Goal: Information Seeking & Learning: Learn about a topic

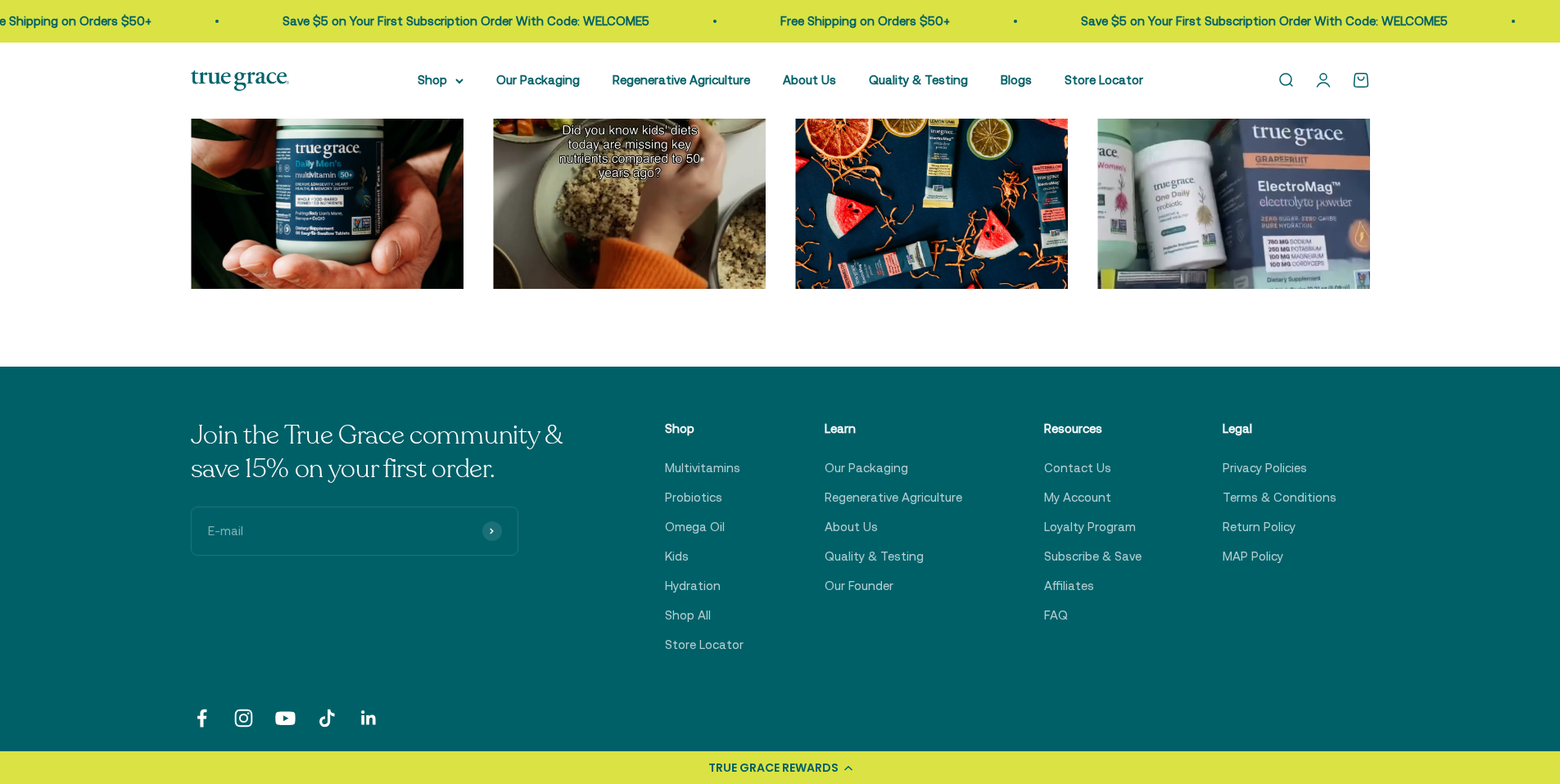
scroll to position [5755, 0]
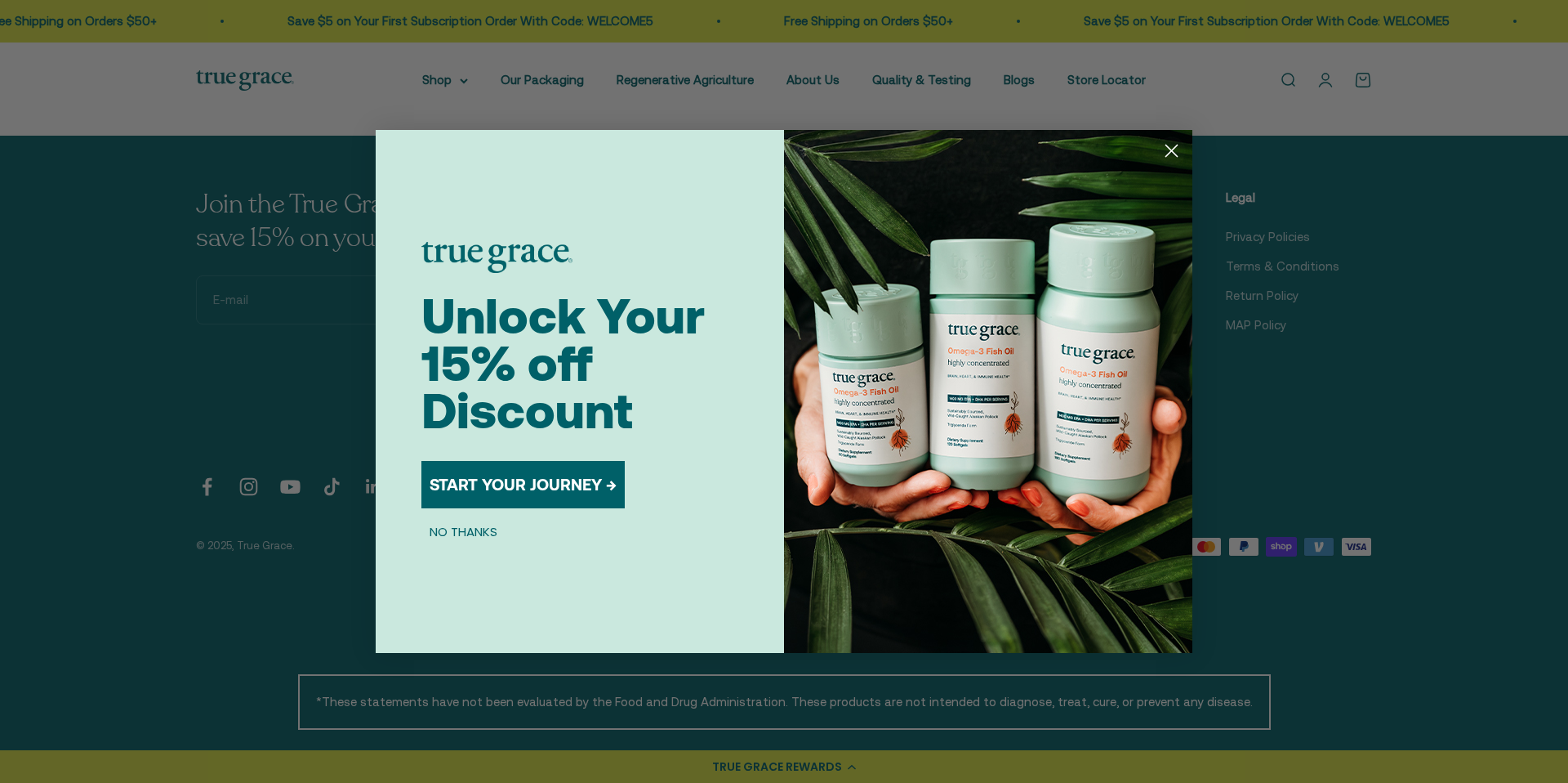
click at [1186, 150] on img "POPUP Form" at bounding box center [988, 392] width 408 height 523
click at [1184, 151] on circle "Close dialog" at bounding box center [1172, 151] width 27 height 27
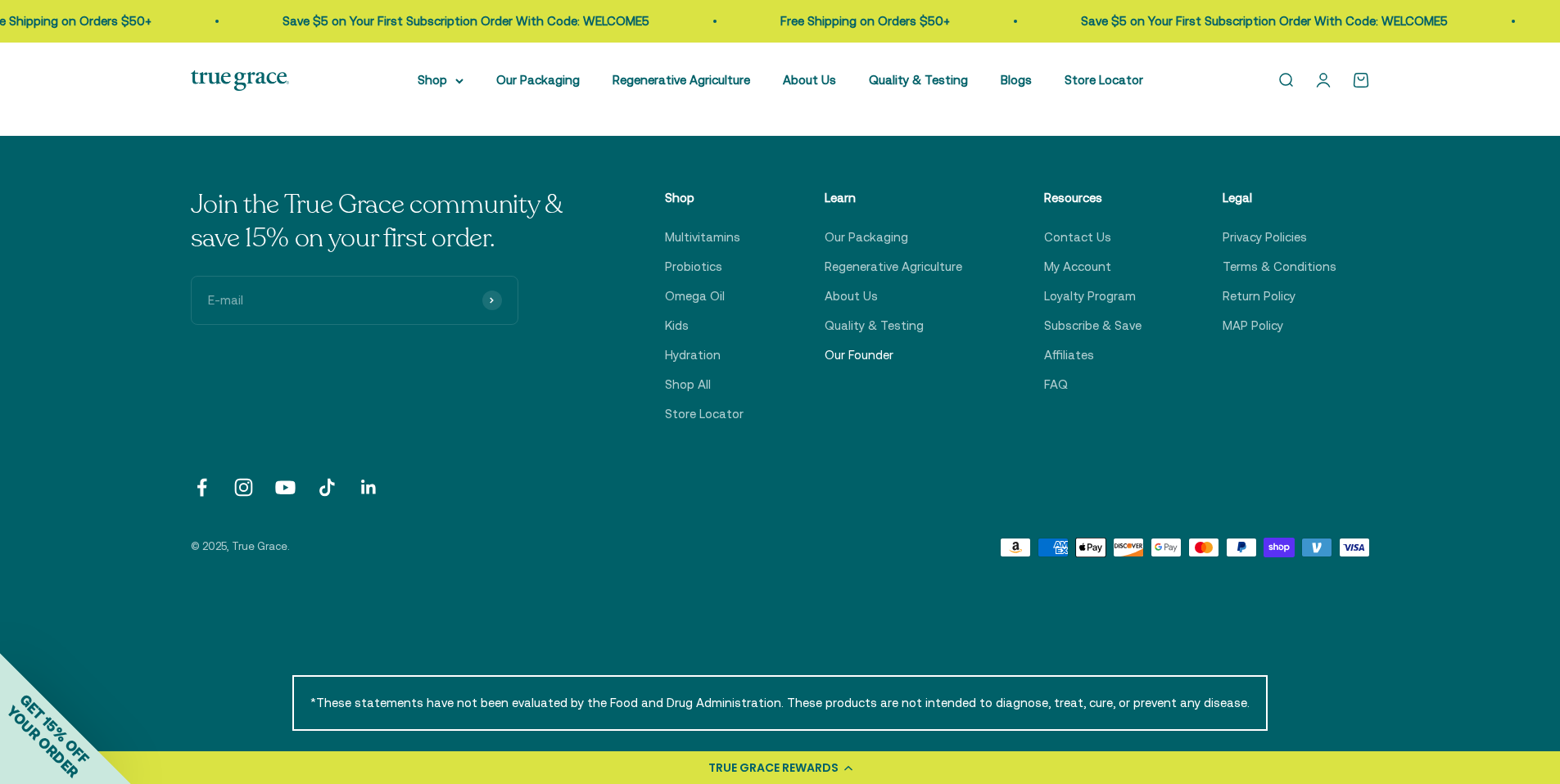
click at [856, 357] on link "Our Founder" at bounding box center [859, 355] width 69 height 20
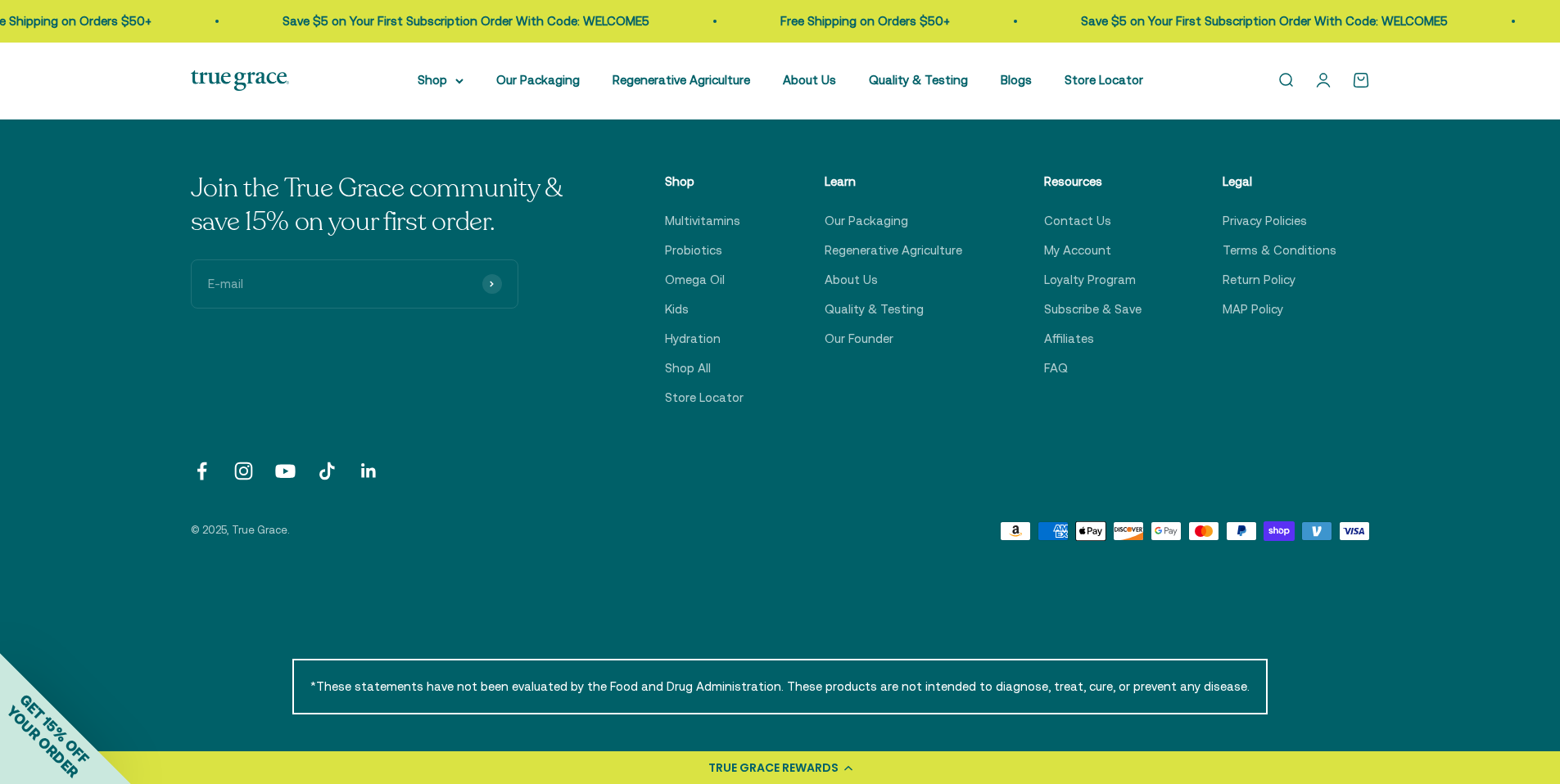
scroll to position [2992, 0]
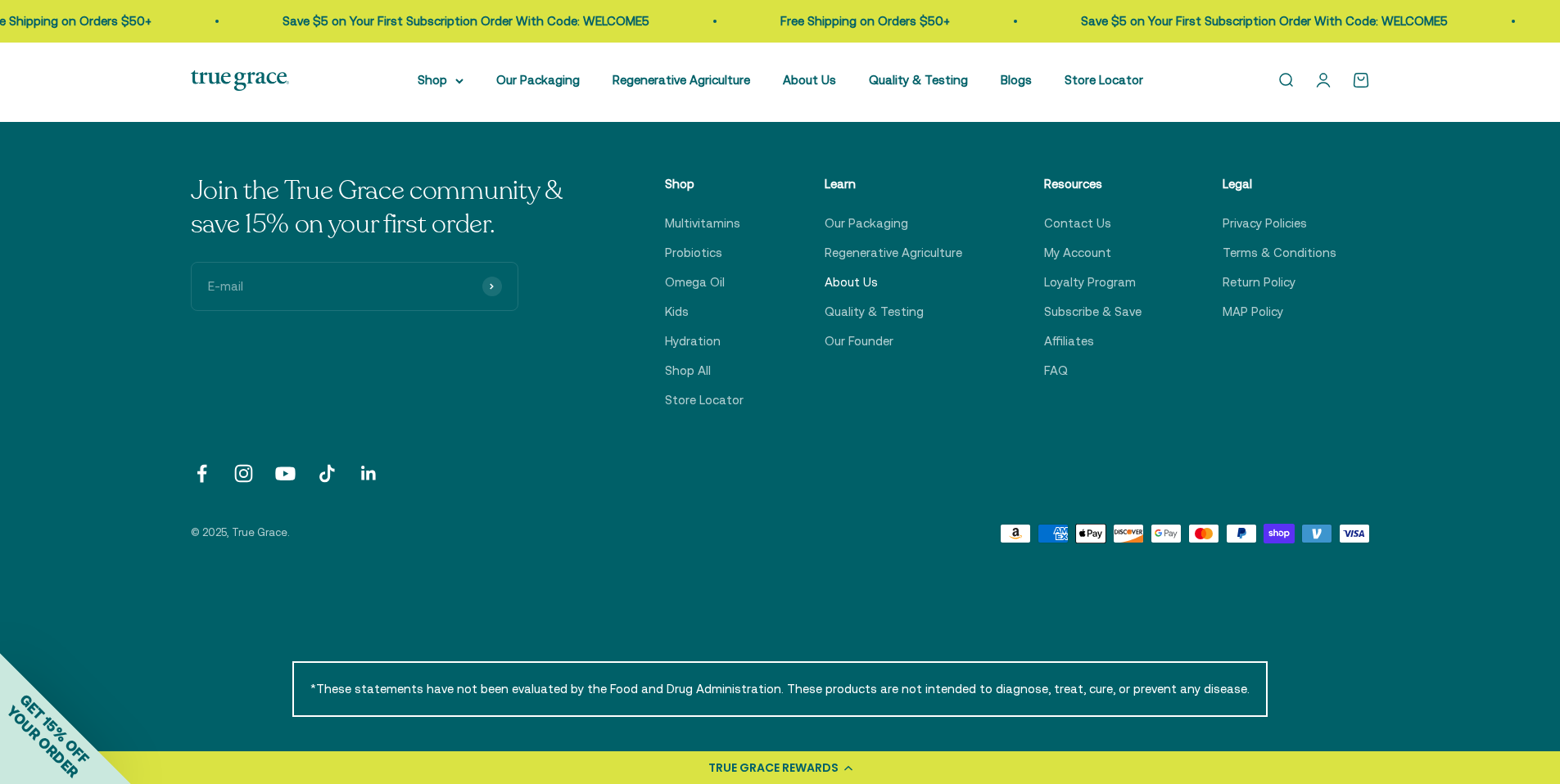
click at [872, 273] on link "About Us" at bounding box center [851, 283] width 53 height 20
